Goal: Entertainment & Leisure: Consume media (video, audio)

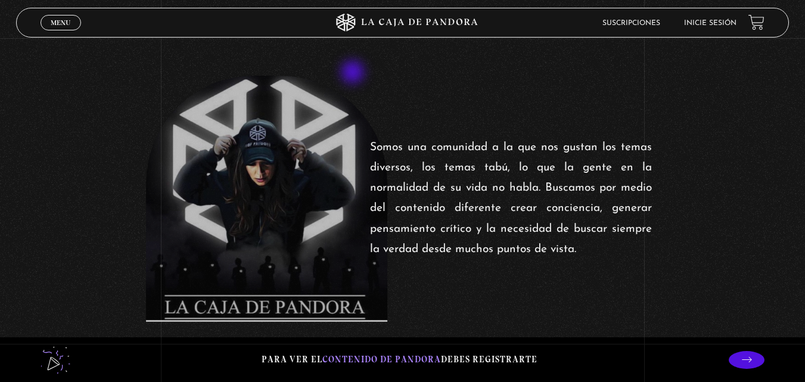
scroll to position [278, 0]
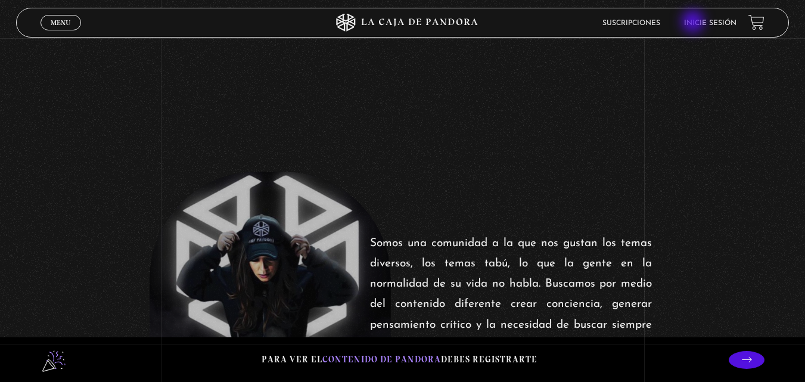
click at [695, 23] on link "Inicie sesión" at bounding box center [710, 23] width 52 height 7
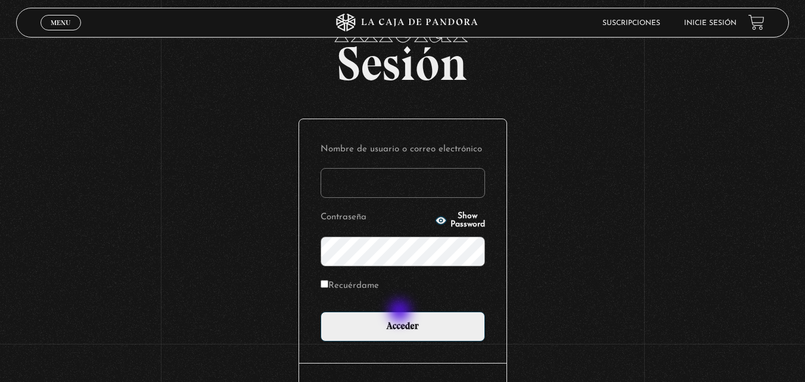
scroll to position [79, 0]
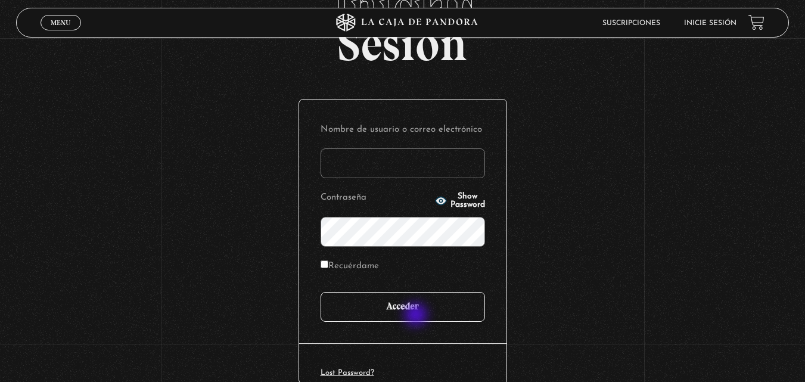
type input "vbadilla"
click at [418, 315] on input "Acceder" at bounding box center [402, 307] width 164 height 30
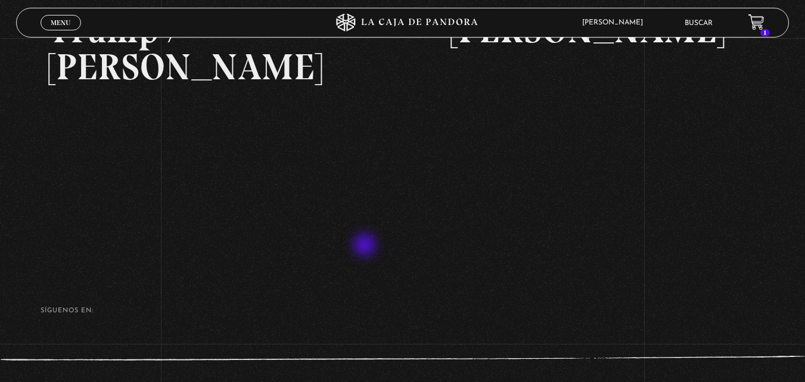
scroll to position [258, 0]
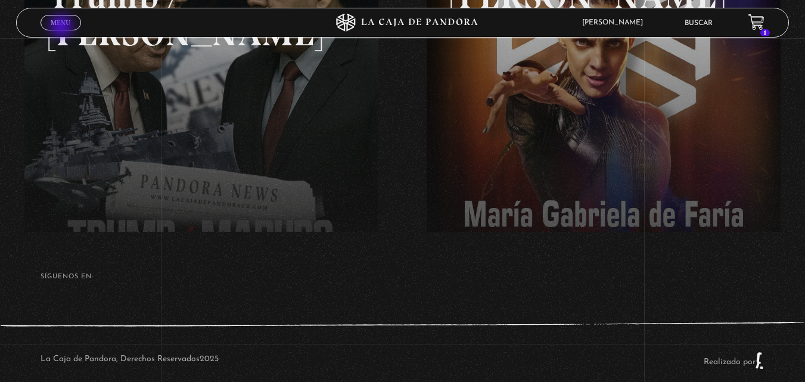
click at [61, 26] on span "Menu" at bounding box center [61, 22] width 20 height 7
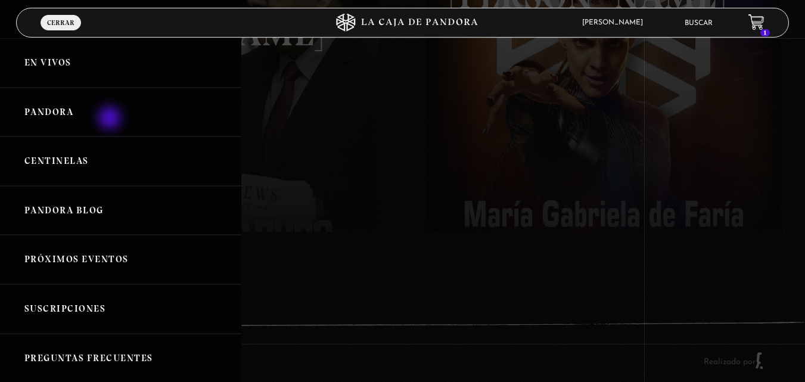
click at [86, 105] on link "Pandora" at bounding box center [120, 112] width 241 height 49
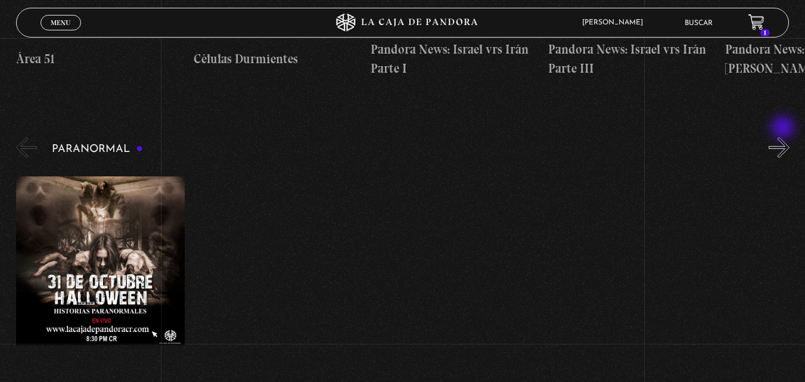
scroll to position [477, 0]
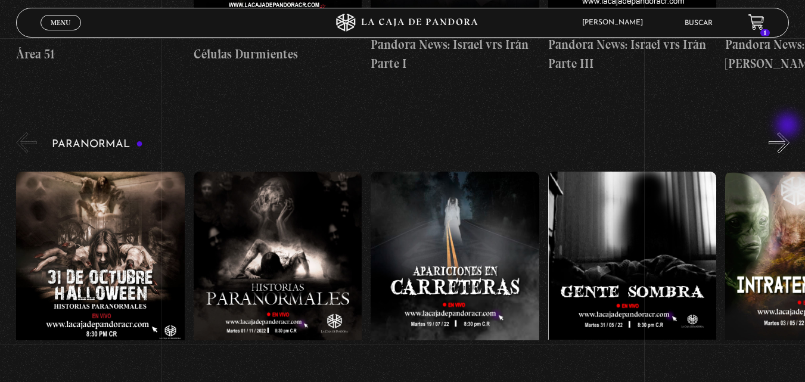
click at [789, 132] on button "»" at bounding box center [778, 142] width 21 height 21
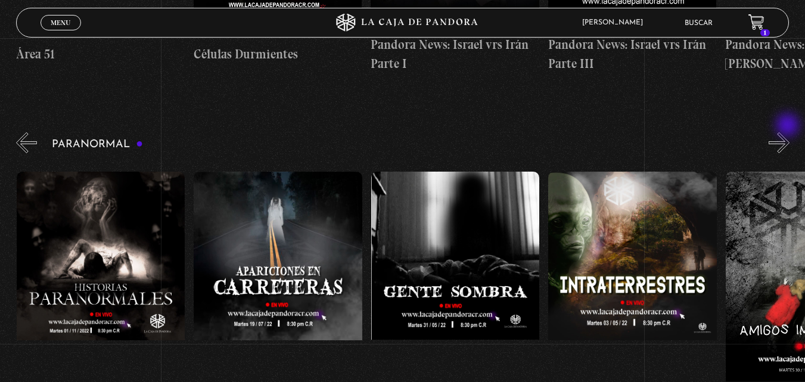
click at [789, 132] on button "»" at bounding box center [778, 142] width 21 height 21
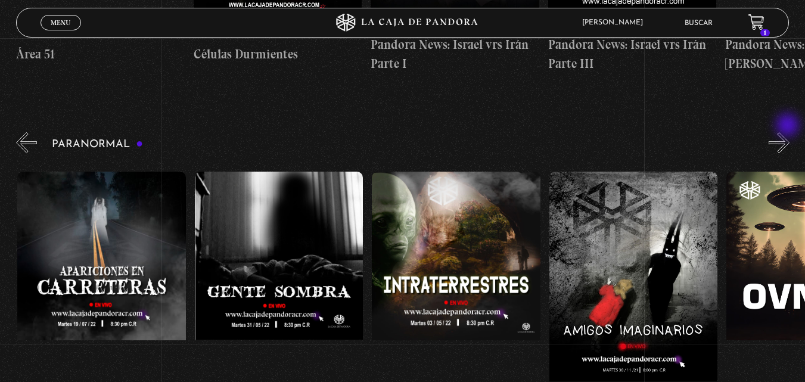
scroll to position [0, 354]
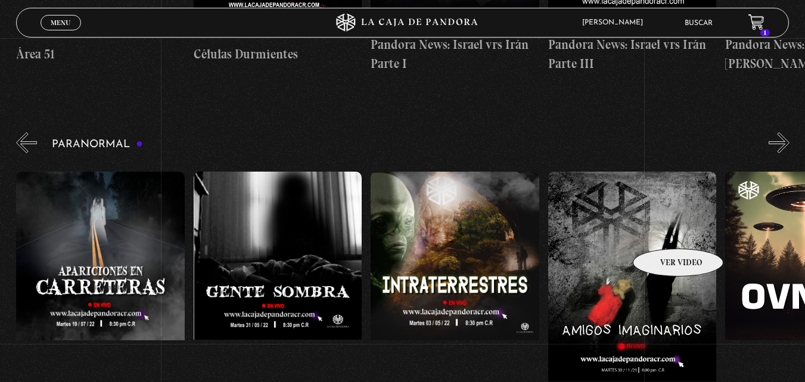
click at [662, 231] on figure at bounding box center [632, 279] width 169 height 214
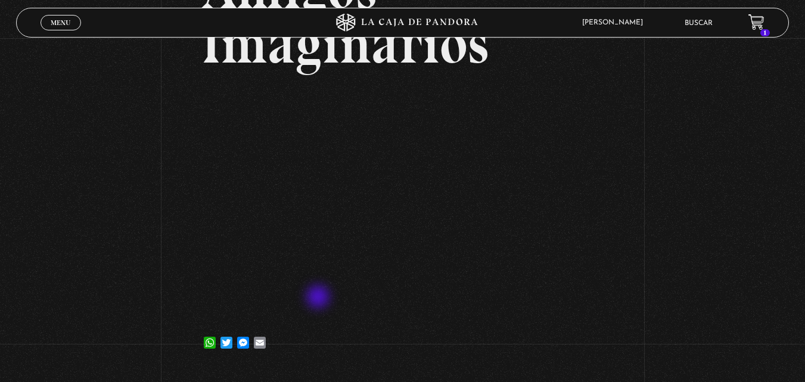
scroll to position [139, 0]
click at [58, 26] on span "Menu" at bounding box center [61, 22] width 20 height 7
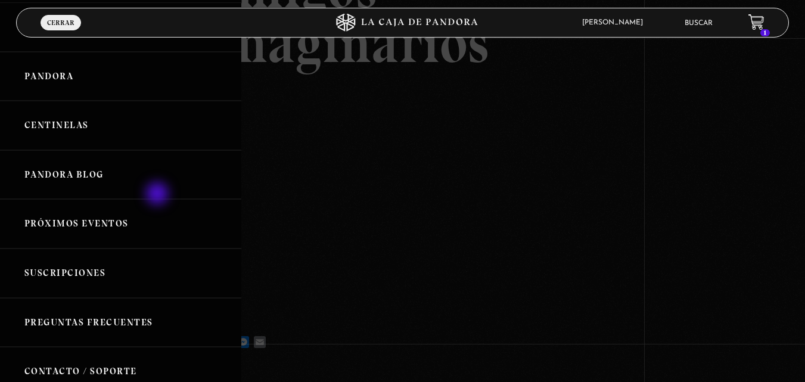
scroll to position [40, 0]
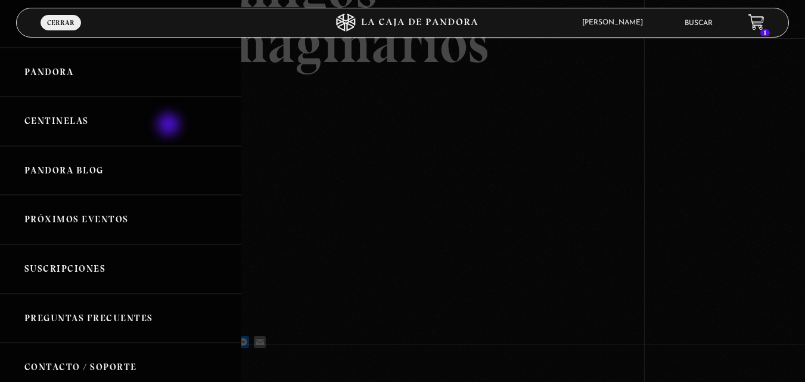
click at [171, 124] on link "Centinelas" at bounding box center [120, 120] width 241 height 49
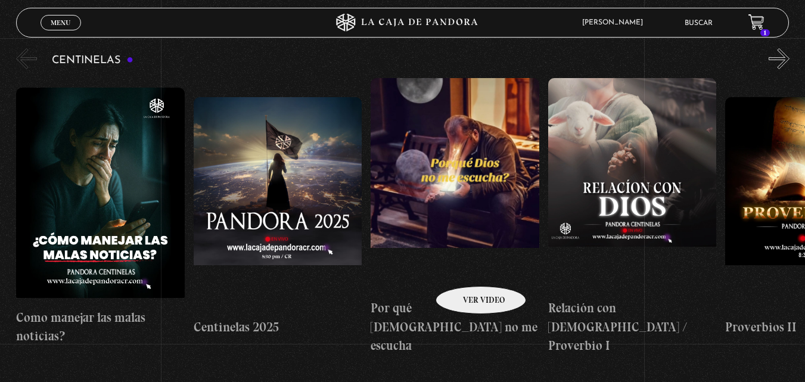
scroll to position [139, 0]
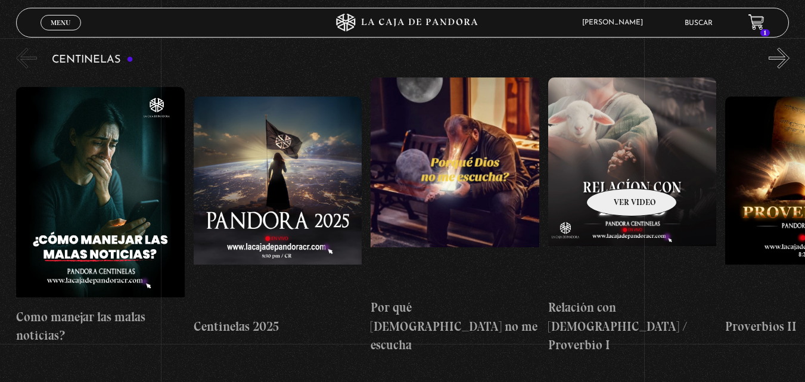
click at [616, 170] on figure at bounding box center [632, 184] width 169 height 214
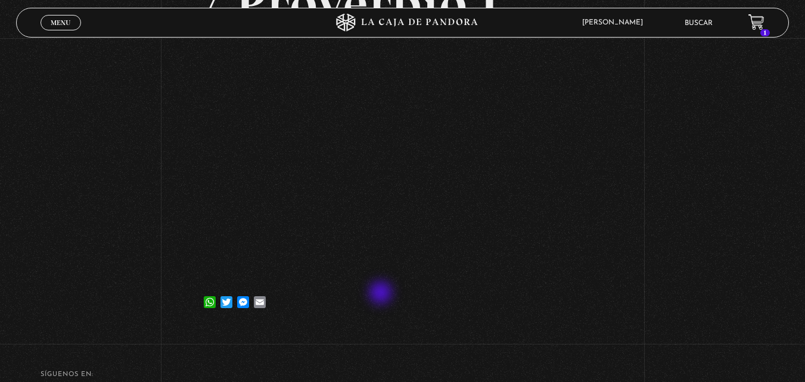
scroll to position [238, 0]
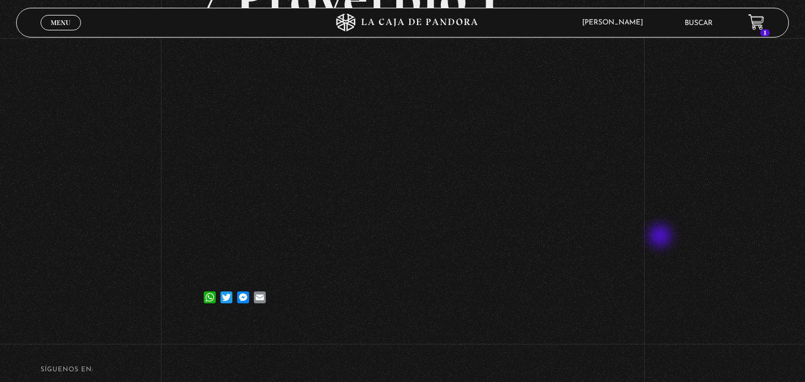
click at [664, 236] on div "Volver [DATE] Relación con [DEMOGRAPHIC_DATA] / Proverbio I WhatsApp Twitter Me…" at bounding box center [402, 62] width 805 height 525
